Goal: Transaction & Acquisition: Purchase product/service

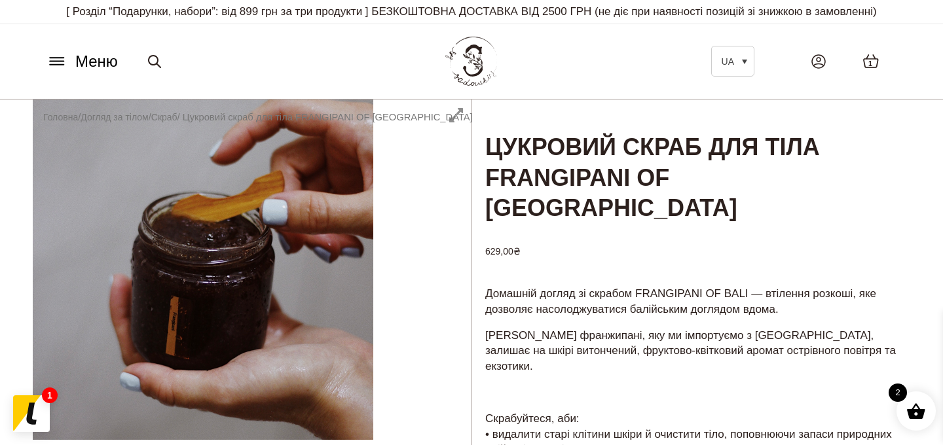
scroll to position [13, 0]
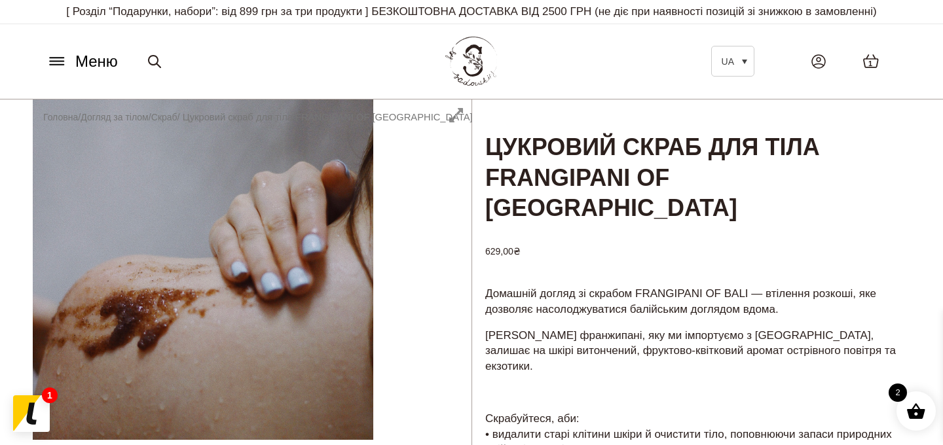
click at [905, 399] on div "2" at bounding box center [915, 411] width 39 height 39
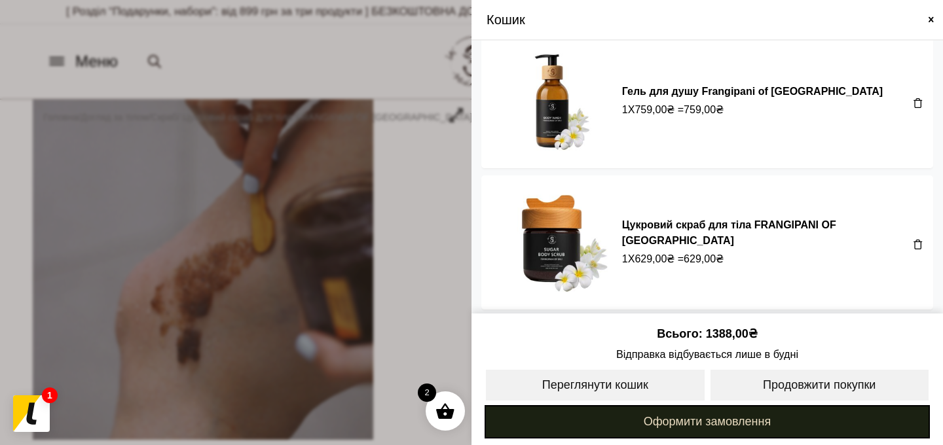
click at [711, 420] on link "Оформити замовлення" at bounding box center [706, 421] width 445 height 33
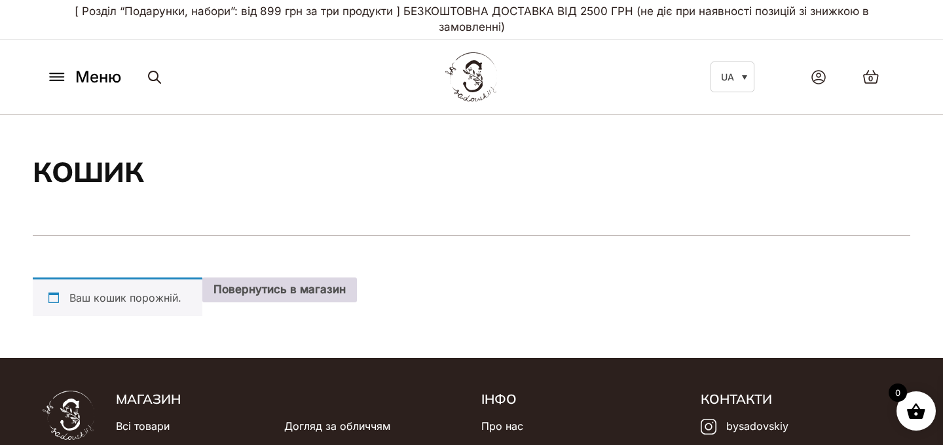
click at [305, 286] on link "Повернутись в магазин" at bounding box center [279, 290] width 155 height 25
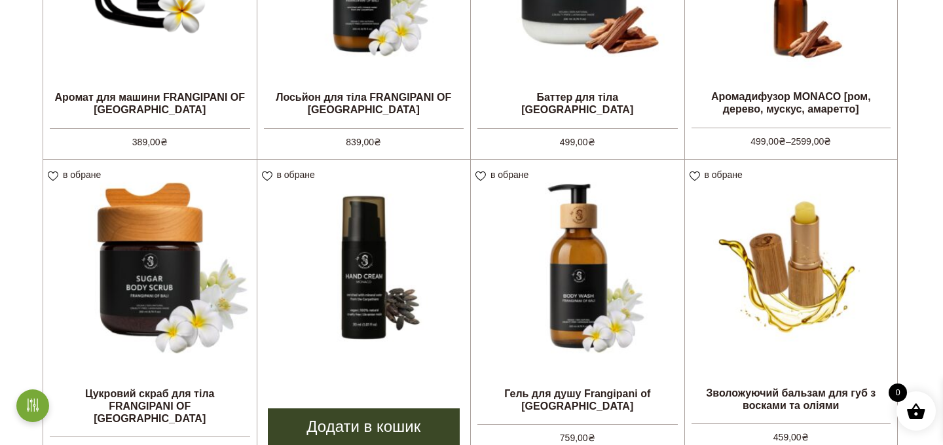
scroll to position [752, 0]
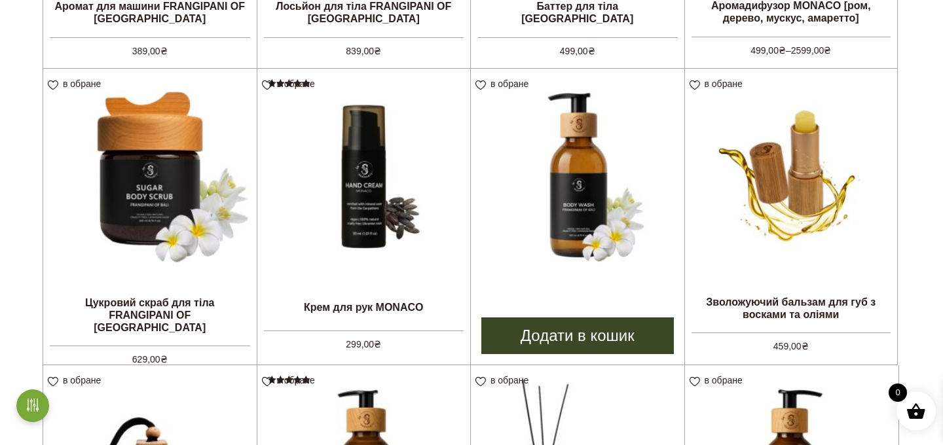
click at [552, 352] on link "Додати в кошик" at bounding box center [577, 336] width 192 height 37
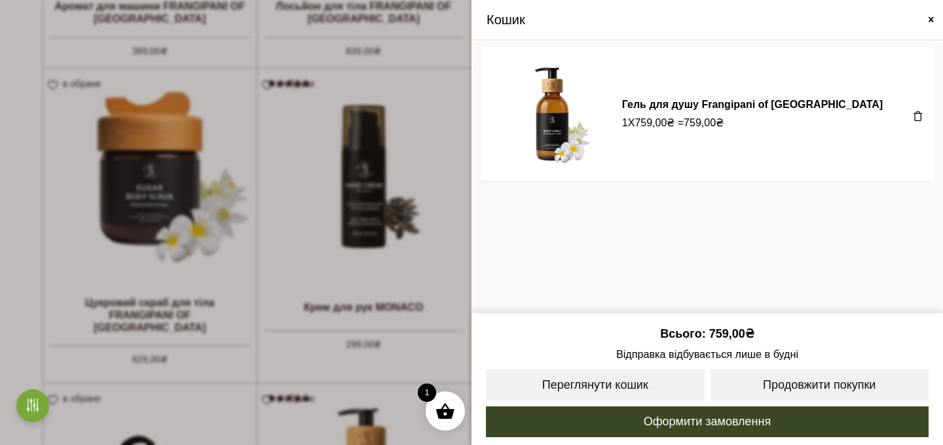
click at [135, 331] on span at bounding box center [471, 222] width 943 height 445
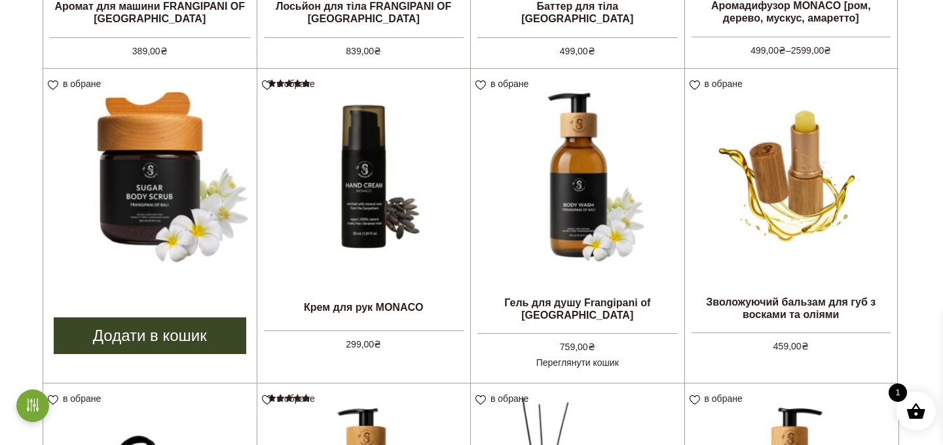
click at [168, 352] on link "Додати в кошик" at bounding box center [150, 336] width 192 height 37
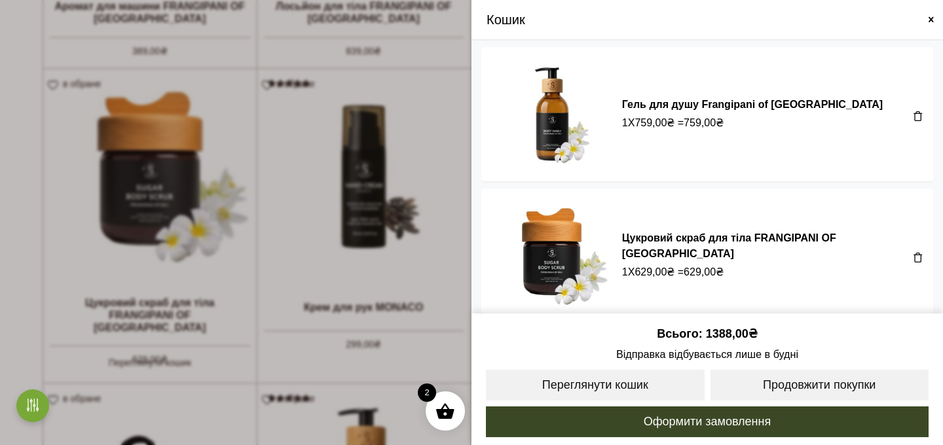
scroll to position [13, 0]
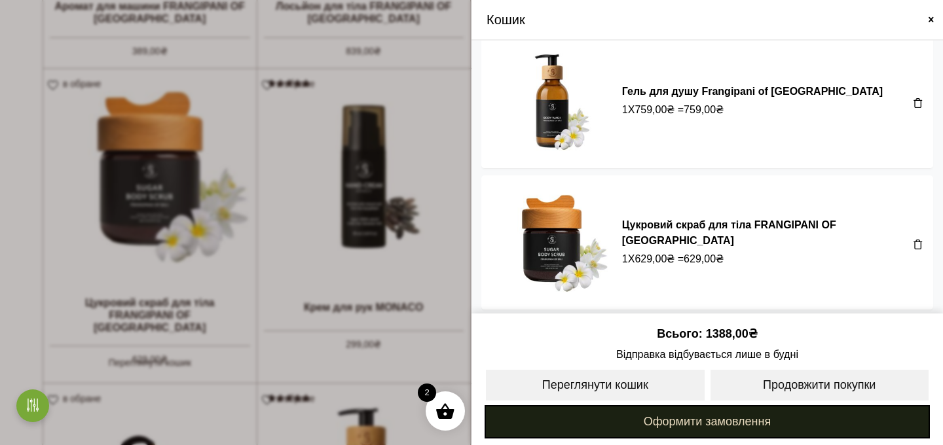
click at [710, 418] on link "Оформити замовлення" at bounding box center [706, 421] width 445 height 33
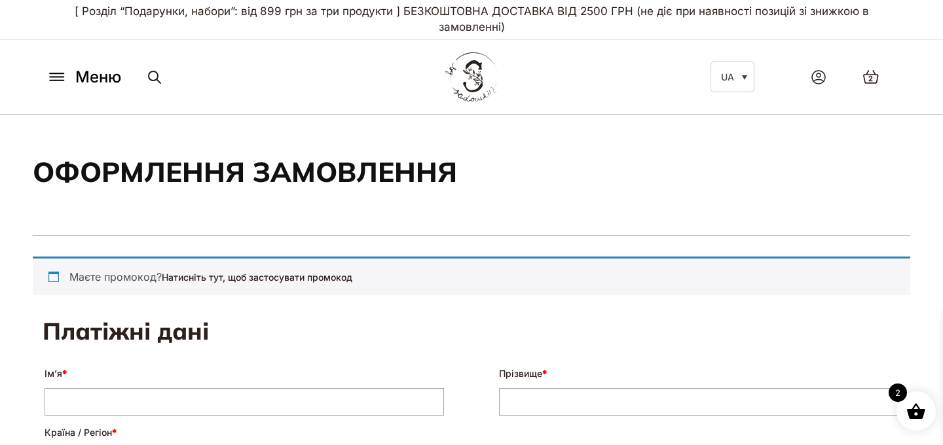
select select "****"
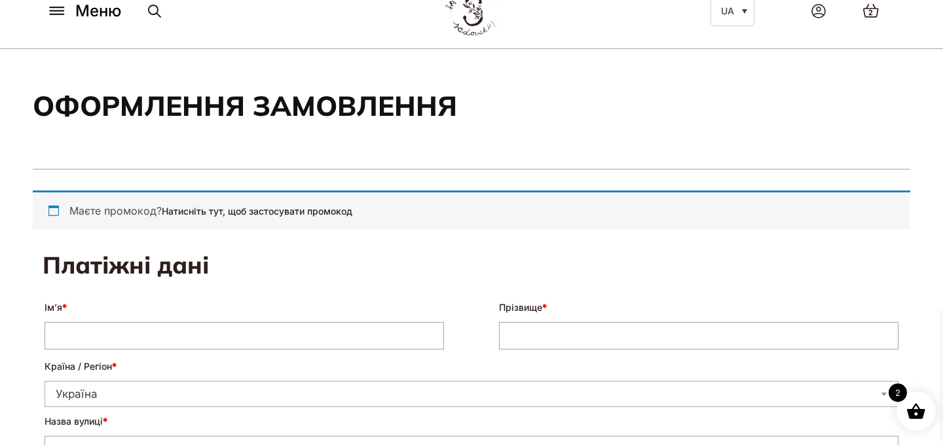
scroll to position [145, 0]
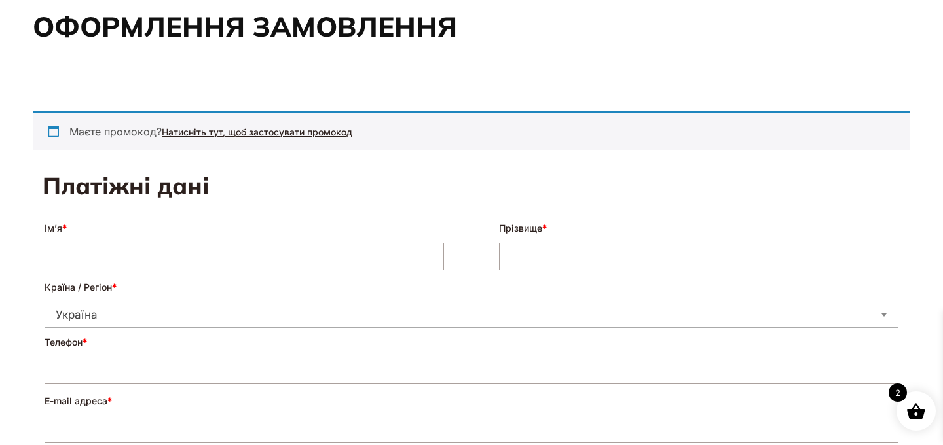
click at [257, 130] on link "Натисніть тут, щоб застосувати промокод" at bounding box center [257, 131] width 191 height 11
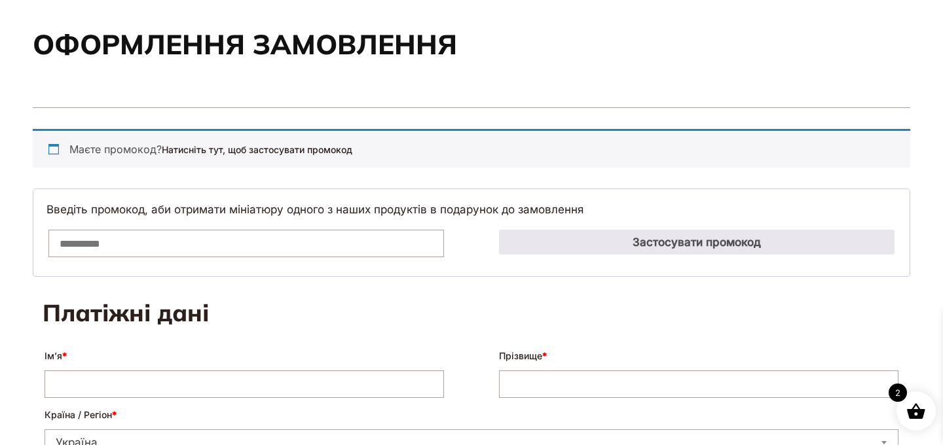
scroll to position [96, 0]
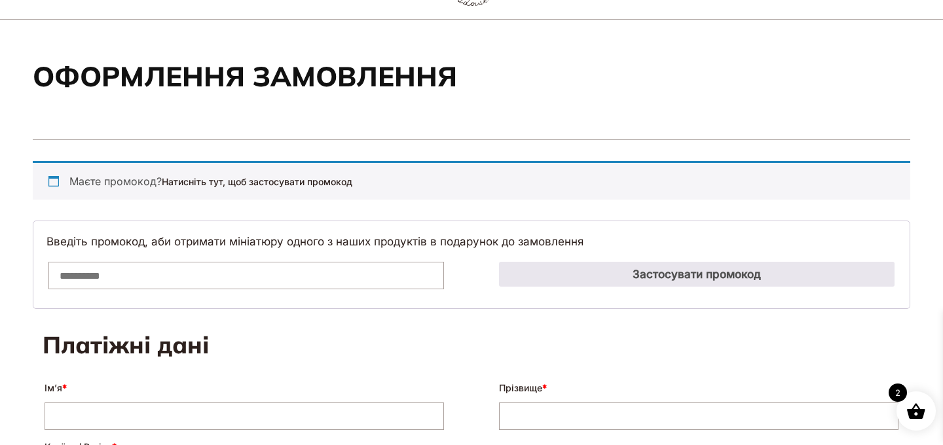
click at [196, 298] on form "Введіть промокод, аби отримати мініатюру одного з наших продуктів в подарунок д…" at bounding box center [471, 265] width 877 height 89
click at [186, 274] on input "Промокод:" at bounding box center [245, 275] width 395 height 27
paste input "****"
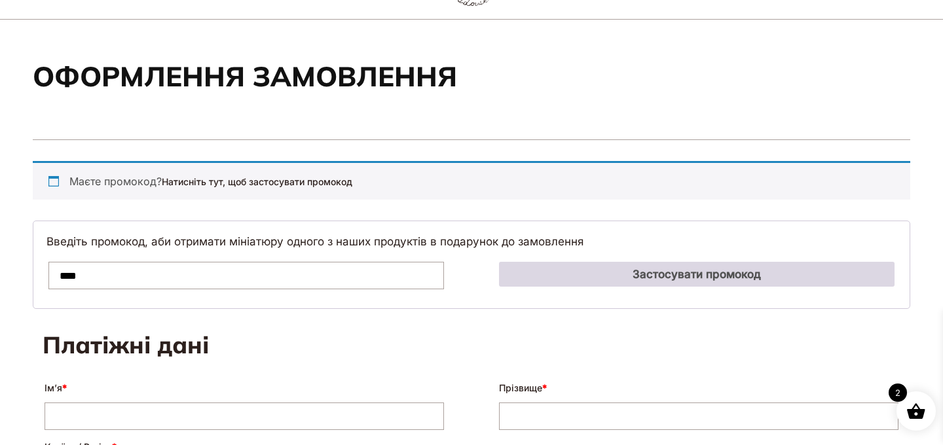
click at [583, 278] on button "Застосувати промокод" at bounding box center [696, 274] width 395 height 25
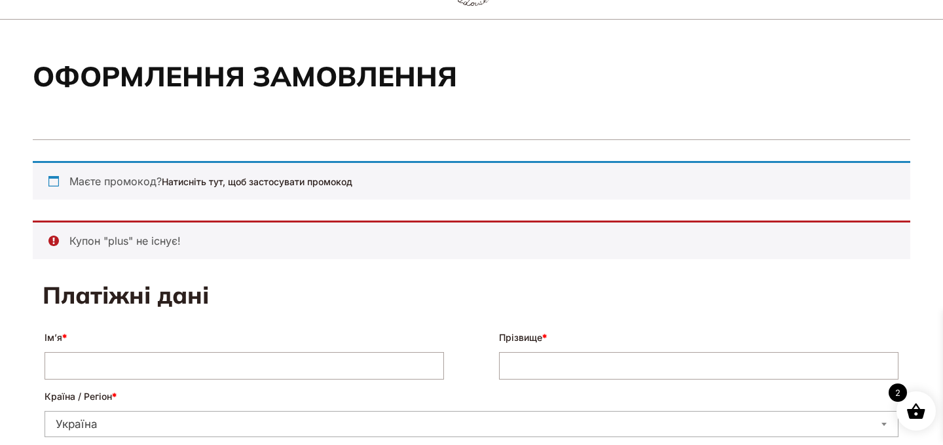
scroll to position [140, 0]
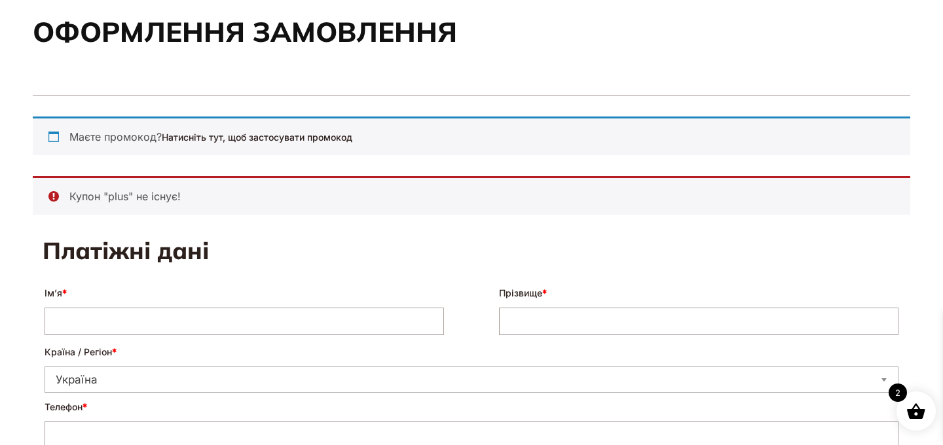
click at [268, 194] on li "Купон "plus" не існує!" at bounding box center [479, 197] width 820 height 16
click at [132, 191] on li "Купон "plus" не існує!" at bounding box center [479, 197] width 820 height 16
click at [112, 144] on div "Маєте промокод? Натисніть тут, щоб застосувати промокод" at bounding box center [471, 136] width 877 height 39
click at [108, 134] on div "Маєте промокод? Натисніть тут, щоб застосувати промокод" at bounding box center [471, 136] width 877 height 39
click at [170, 118] on div "Маєте промокод? Натисніть тут, щоб застосувати промокод" at bounding box center [471, 136] width 877 height 39
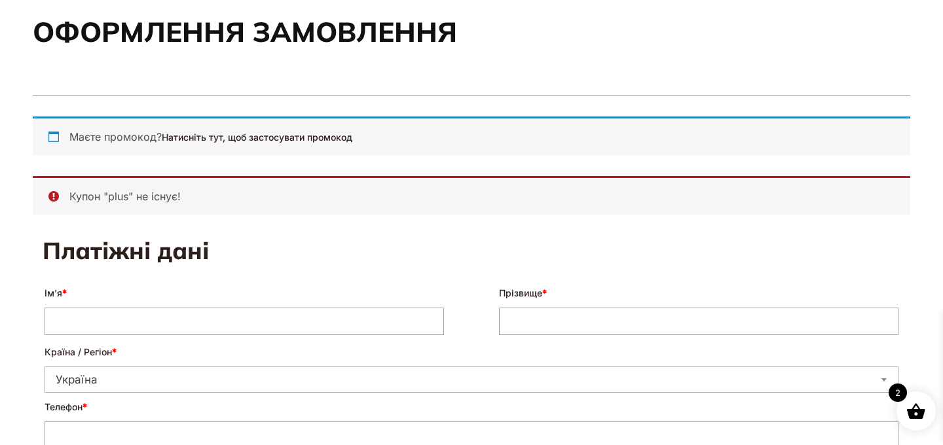
click at [278, 144] on div "Маєте промокод? Натисніть тут, щоб застосувати промокод" at bounding box center [471, 136] width 877 height 39
click at [270, 130] on div "Маєте промокод? Натисніть тут, щоб застосувати промокод" at bounding box center [471, 136] width 877 height 39
click at [223, 139] on link "Натисніть тут, щоб застосувати промокод" at bounding box center [257, 137] width 191 height 11
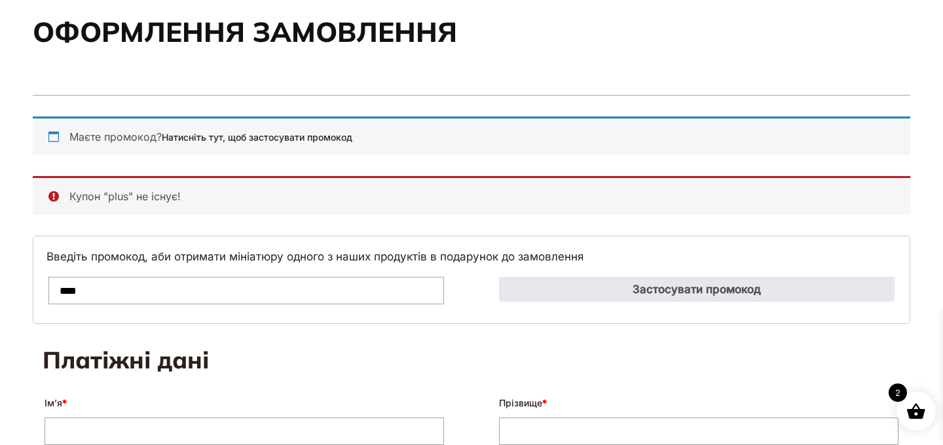
click at [147, 283] on input "****" at bounding box center [245, 290] width 395 height 27
paste input "*****"
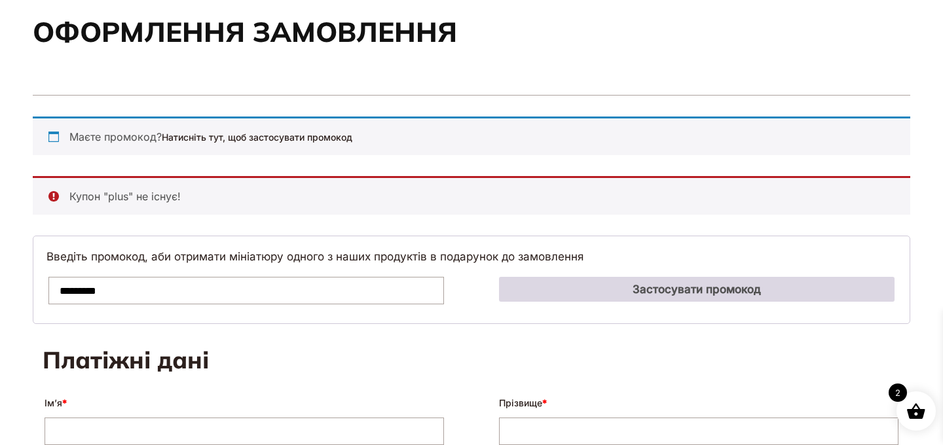
type input "*********"
click at [614, 277] on button "Застосувати промокод" at bounding box center [696, 289] width 395 height 25
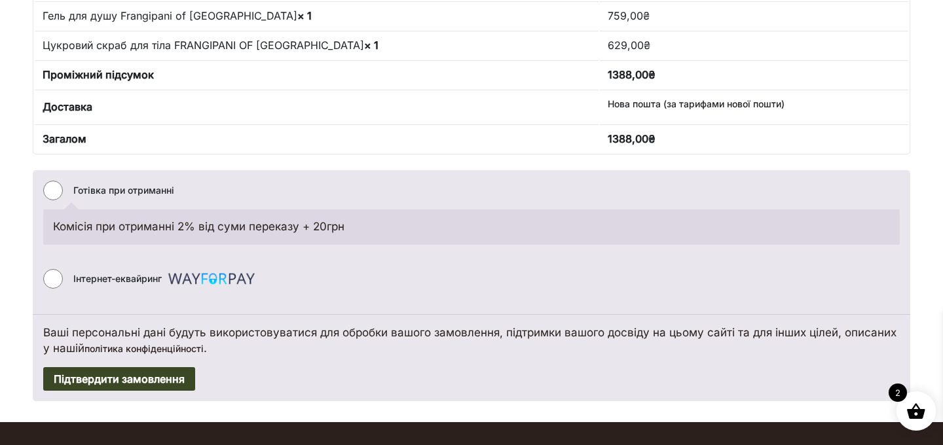
scroll to position [1070, 0]
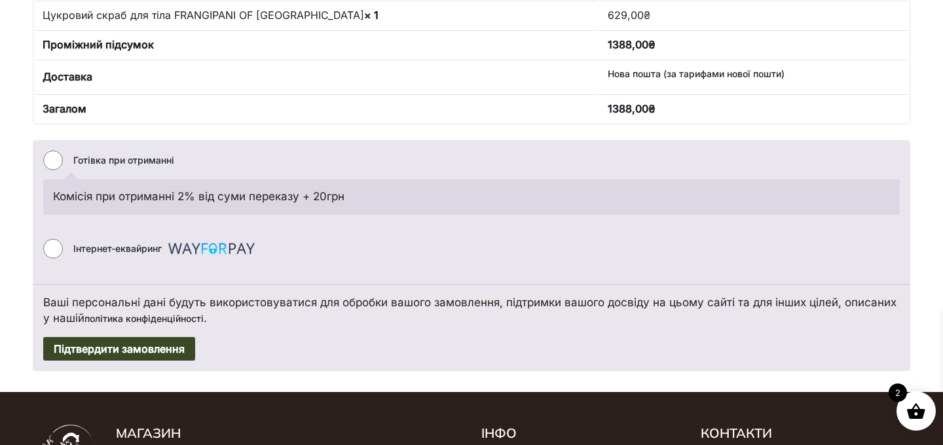
click at [67, 251] on li "Інтернет-еквайринг Сплачуйте безпечно за допомогою кредитної або дебетової карт…" at bounding box center [471, 249] width 856 height 30
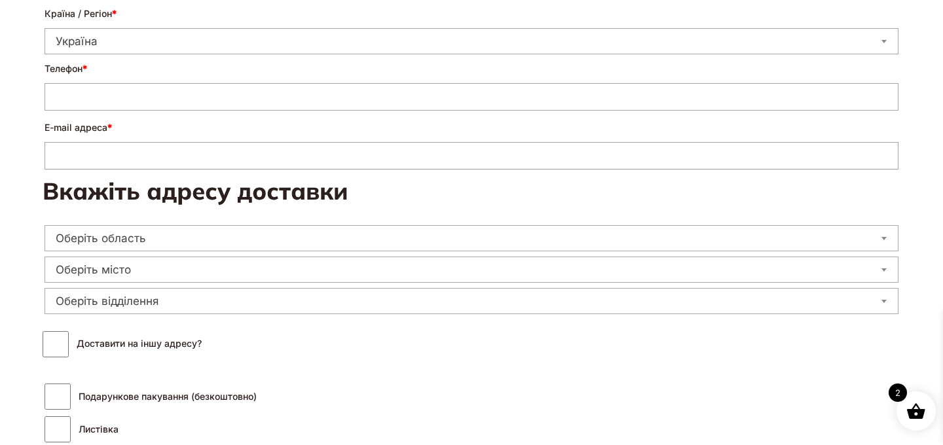
scroll to position [272, 0]
